Goal: Transaction & Acquisition: Purchase product/service

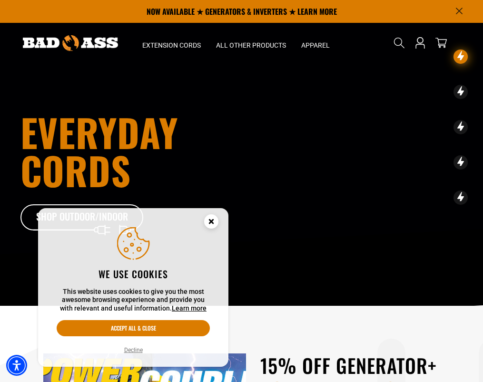
click at [169, 326] on button "Accept all & close" at bounding box center [133, 328] width 153 height 16
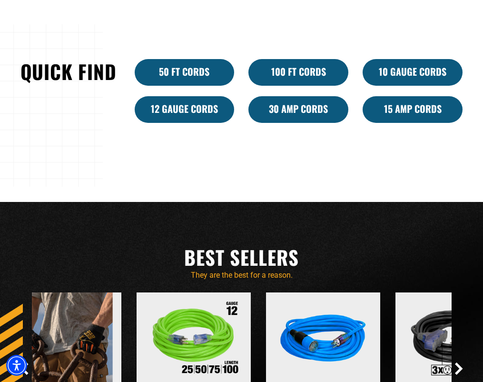
scroll to position [607, 0]
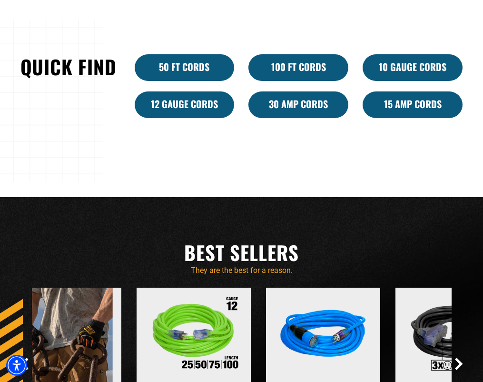
click at [317, 73] on link "100 Ft Cords" at bounding box center [299, 67] width 100 height 27
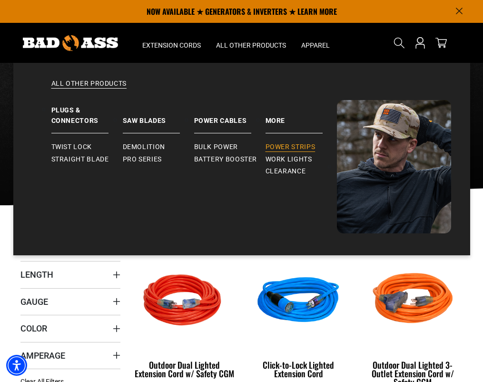
click at [281, 151] on span "Power Strips" at bounding box center [291, 147] width 50 height 9
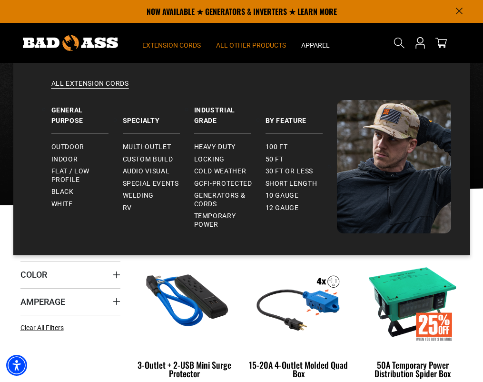
click at [174, 44] on span "Extension Cords" at bounding box center [171, 45] width 59 height 9
click at [153, 148] on span "Multi-Outlet" at bounding box center [147, 147] width 49 height 9
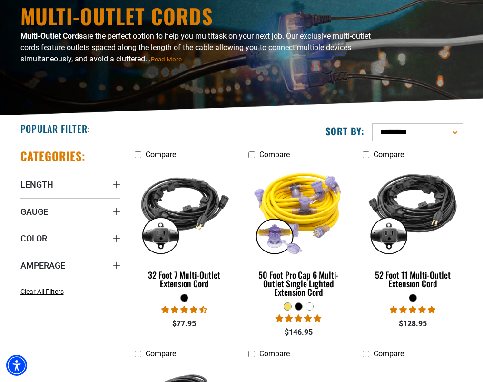
scroll to position [91, 0]
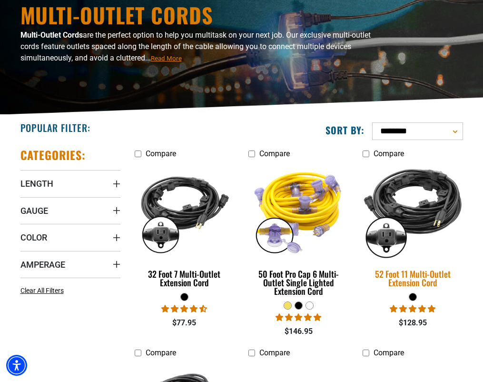
click at [411, 277] on div "52 Foot 11 Multi-Outlet Extension Cord" at bounding box center [413, 278] width 100 height 17
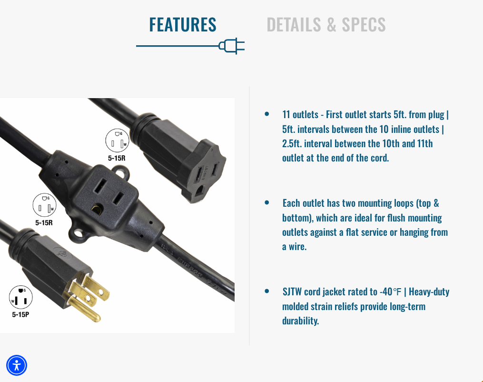
scroll to position [595, 0]
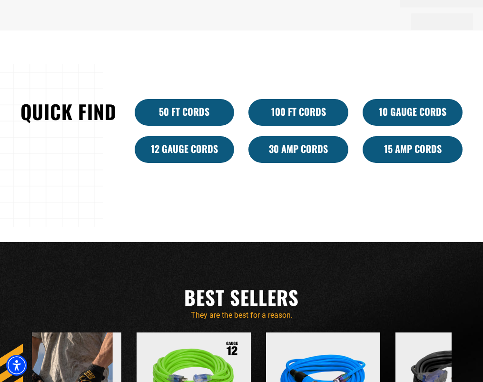
scroll to position [566, 0]
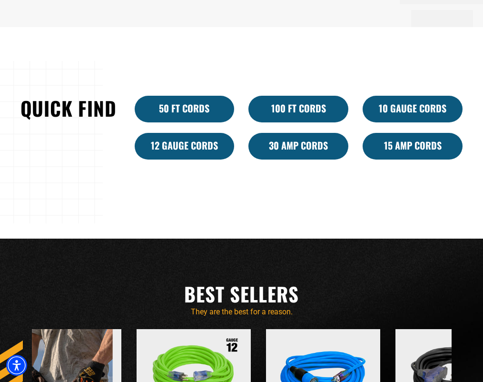
click at [202, 147] on link "12 Gauge Cords" at bounding box center [185, 146] width 100 height 27
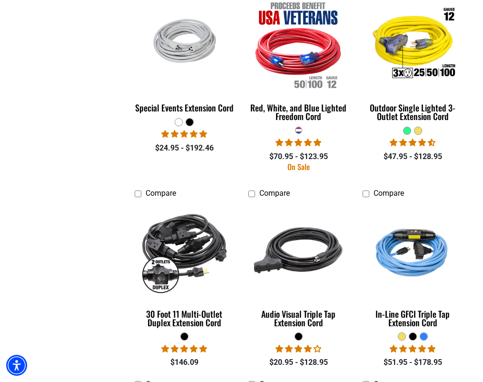
scroll to position [860, 0]
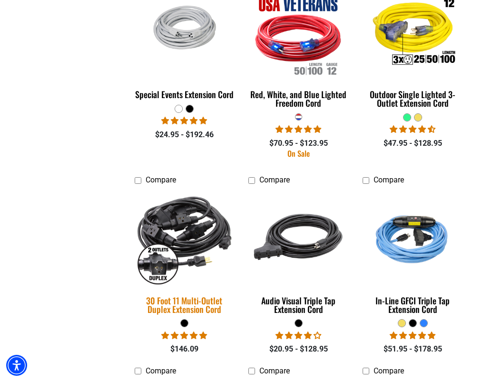
click at [205, 222] on img at bounding box center [185, 237] width 114 height 103
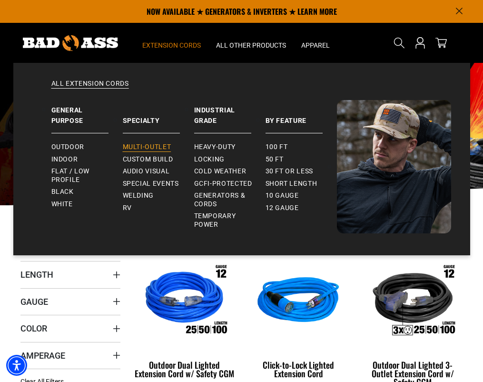
click at [157, 148] on span "Multi-Outlet" at bounding box center [147, 147] width 49 height 9
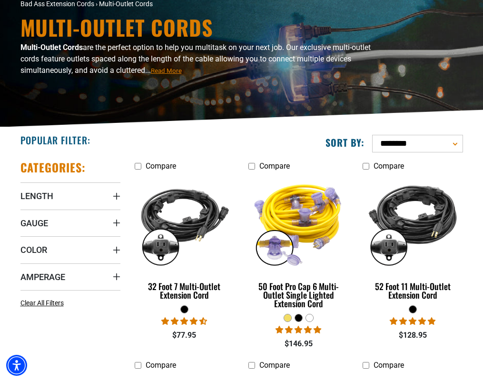
scroll to position [137, 0]
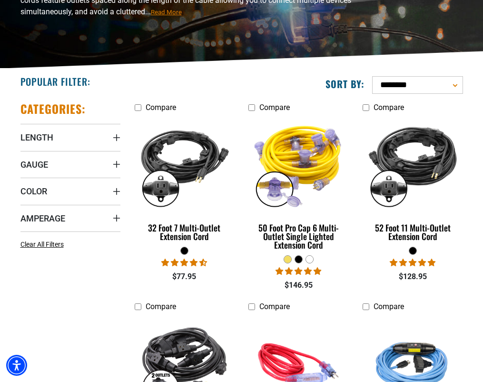
click at [119, 209] on summary "Amperage" at bounding box center [70, 218] width 100 height 27
click at [74, 234] on rect at bounding box center [74, 238] width 8 height 8
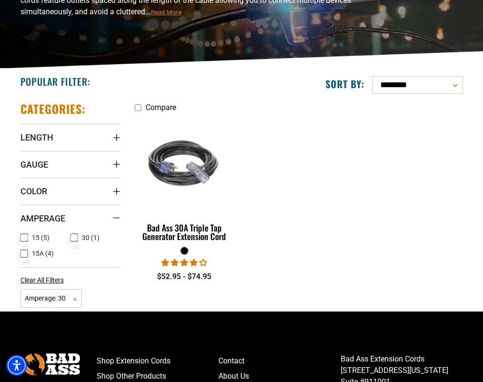
click at [26, 252] on icon at bounding box center [24, 254] width 8 height 12
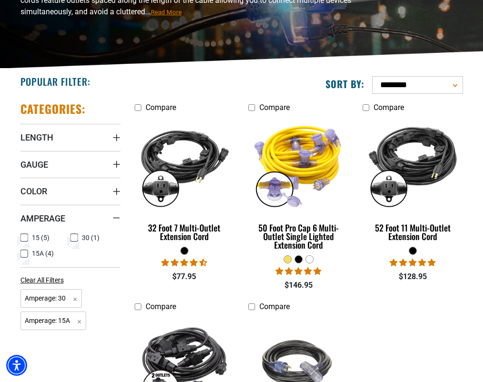
click at [25, 232] on icon at bounding box center [24, 237] width 8 height 12
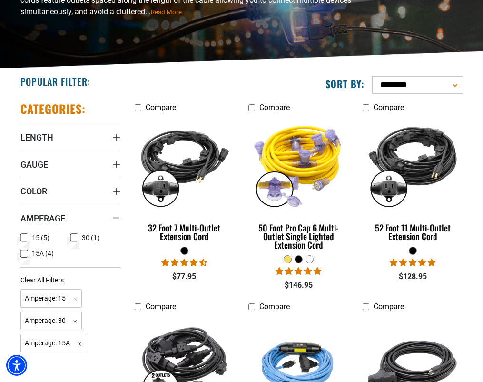
click at [77, 238] on icon at bounding box center [74, 237] width 6 height 5
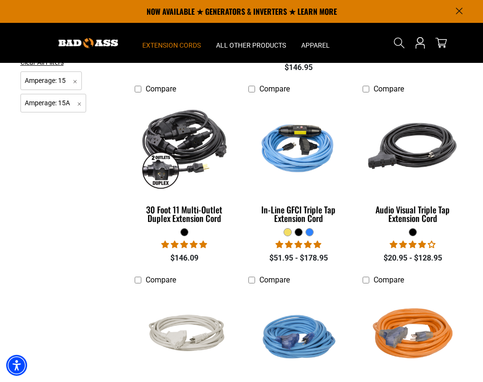
scroll to position [304, 0]
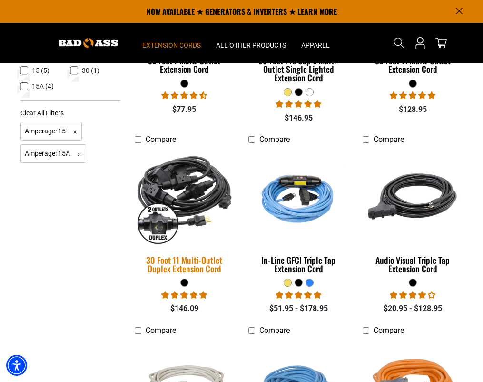
click at [187, 260] on div "30 Foot 11 Multi-Outlet Duplex Extension Cord" at bounding box center [185, 264] width 100 height 17
